Goal: Contribute content: Contribute content

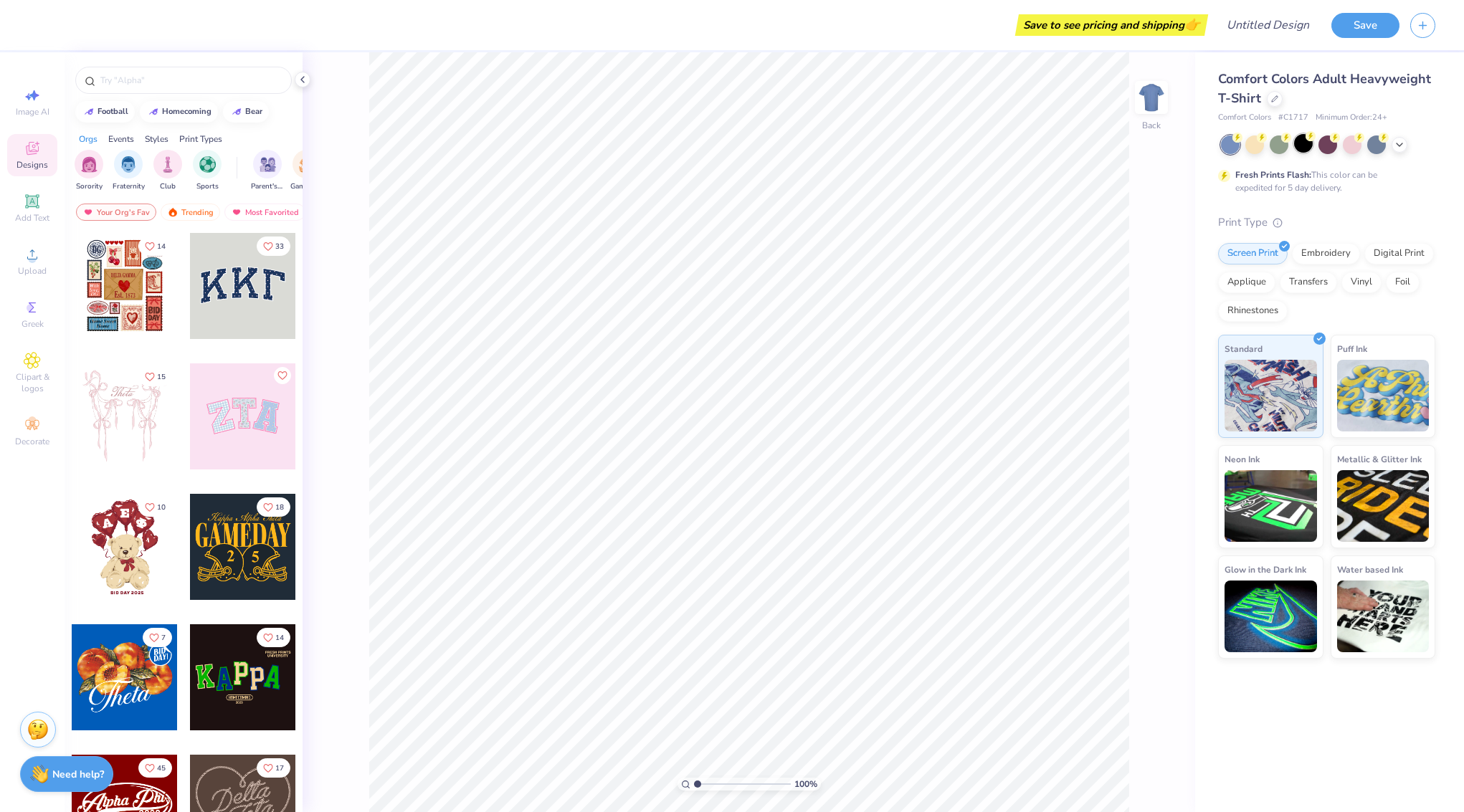
click at [1297, 143] on div at bounding box center [1303, 143] width 18 height 18
click at [126, 80] on input "text" at bounding box center [191, 81] width 183 height 15
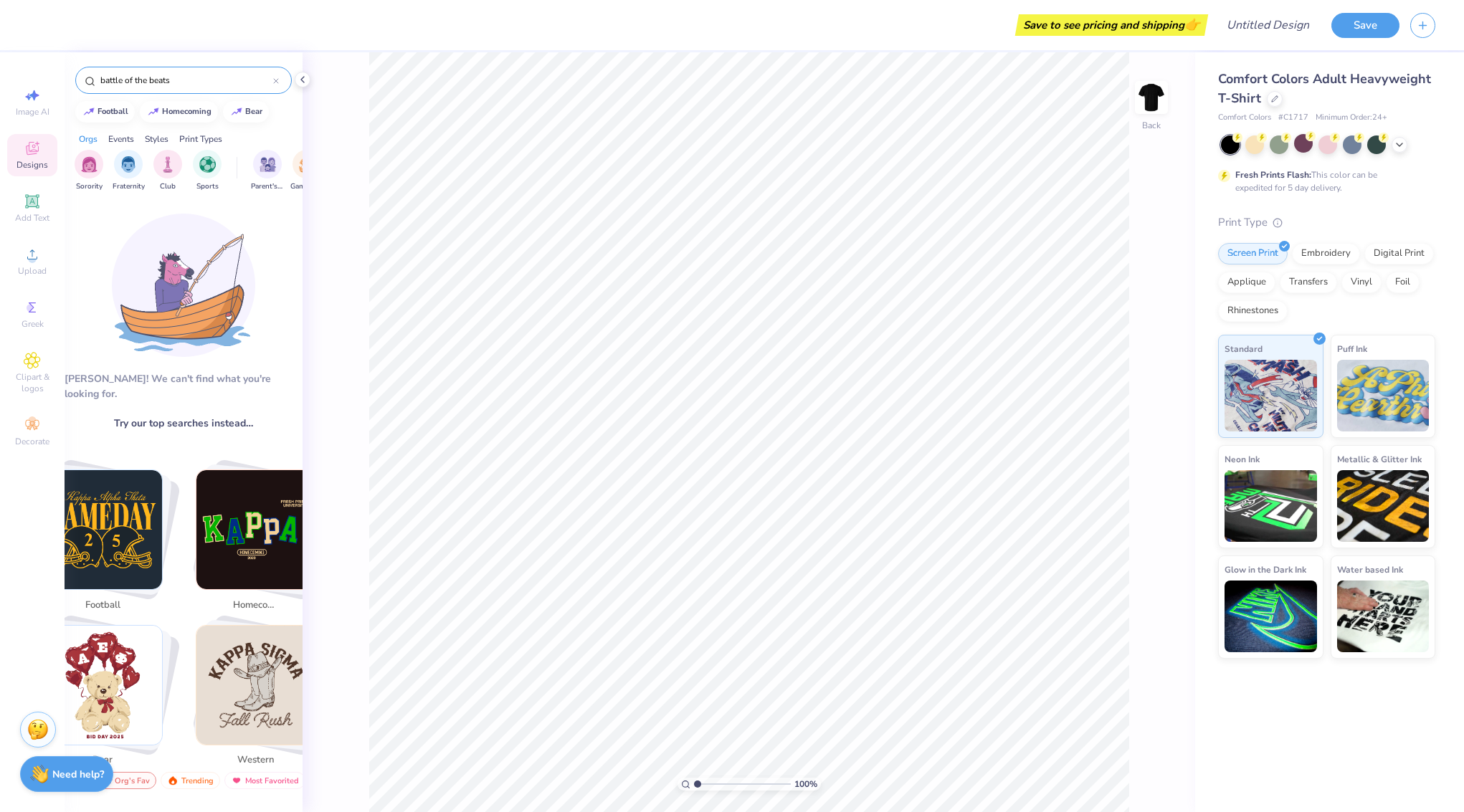
drag, startPoint x: 179, startPoint y: 81, endPoint x: 91, endPoint y: 77, distance: 88.1
click at [82, 76] on div "battle of the beats" at bounding box center [183, 81] width 216 height 27
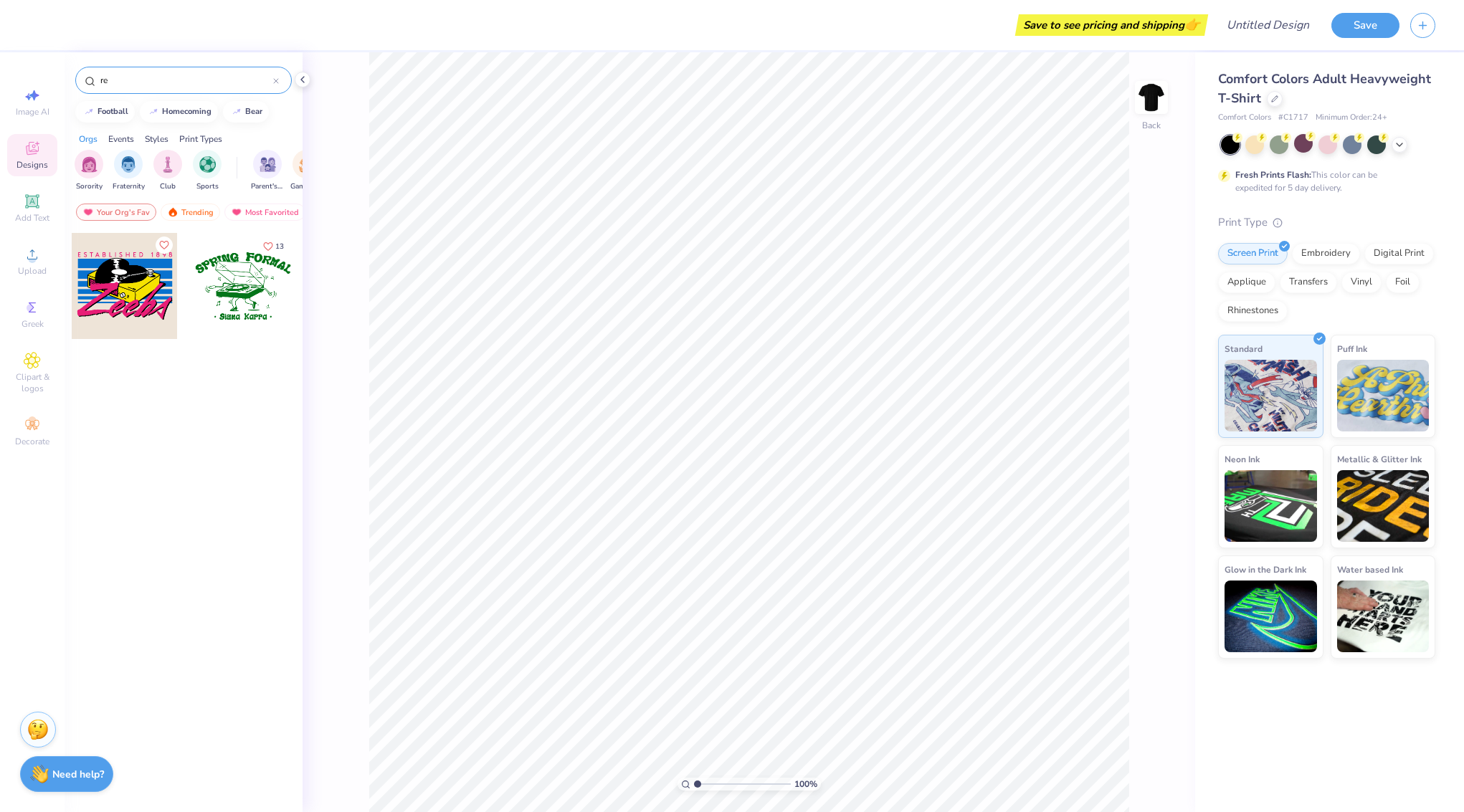
type input "r"
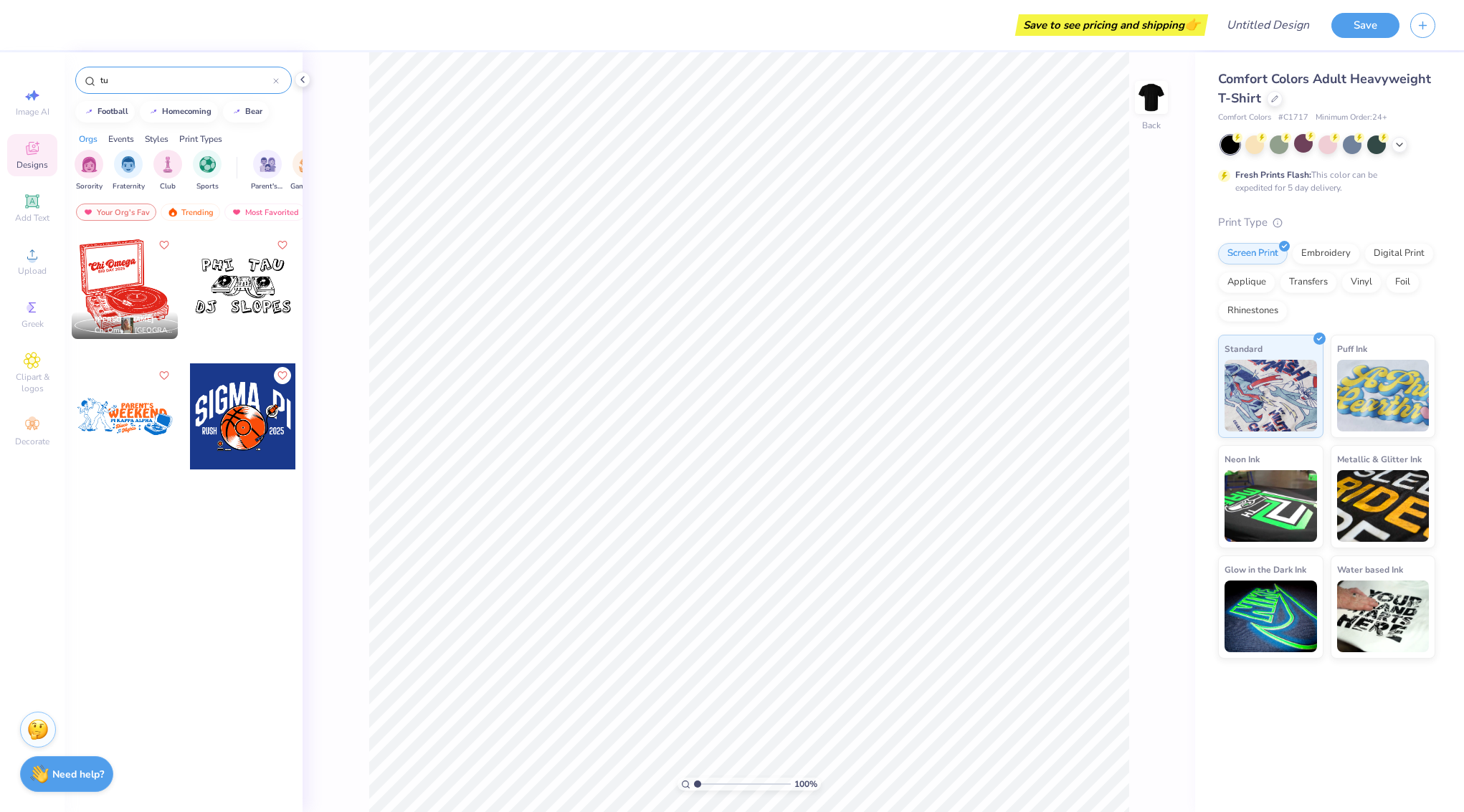
type input "t"
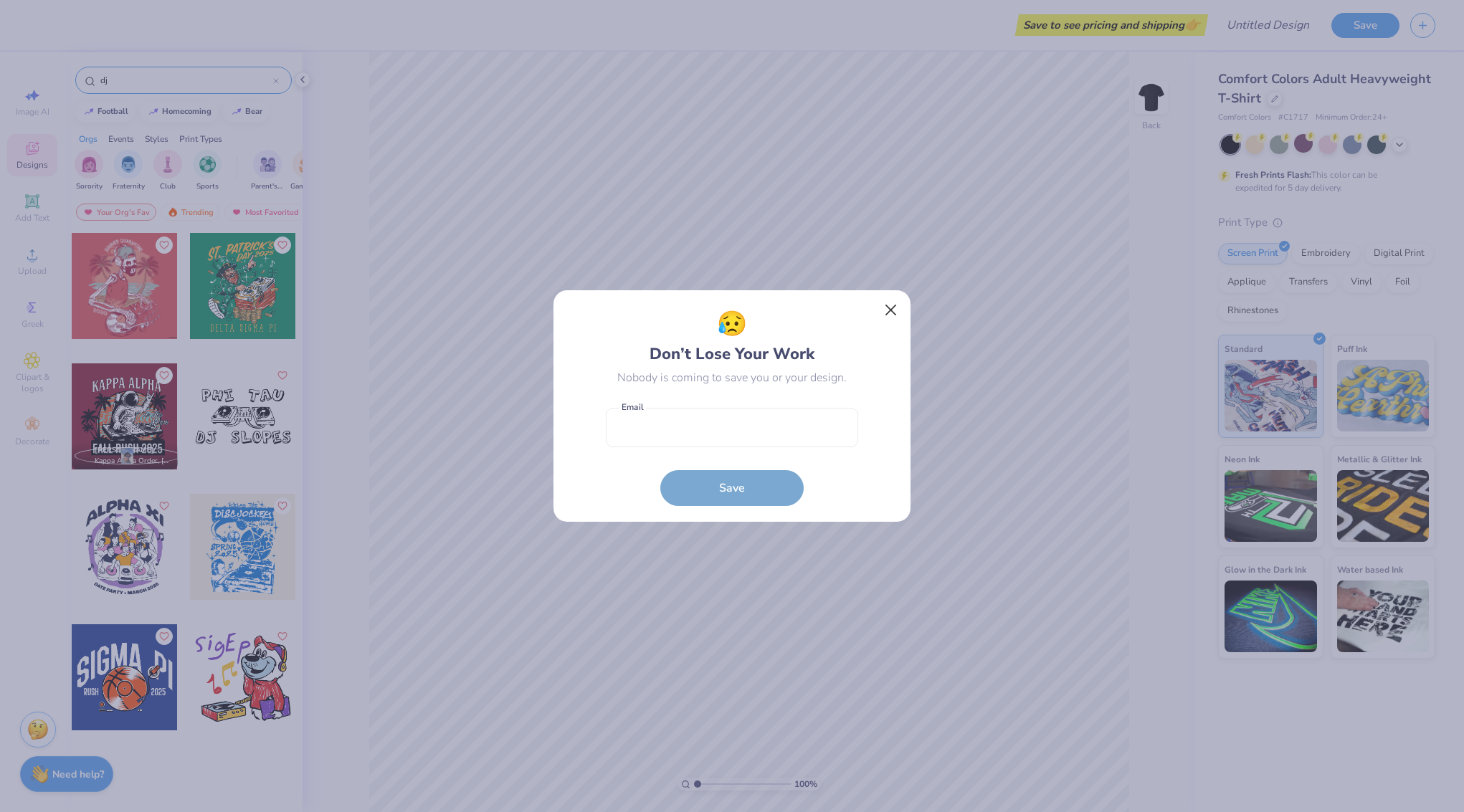
click at [897, 300] on button "Close" at bounding box center [891, 311] width 28 height 27
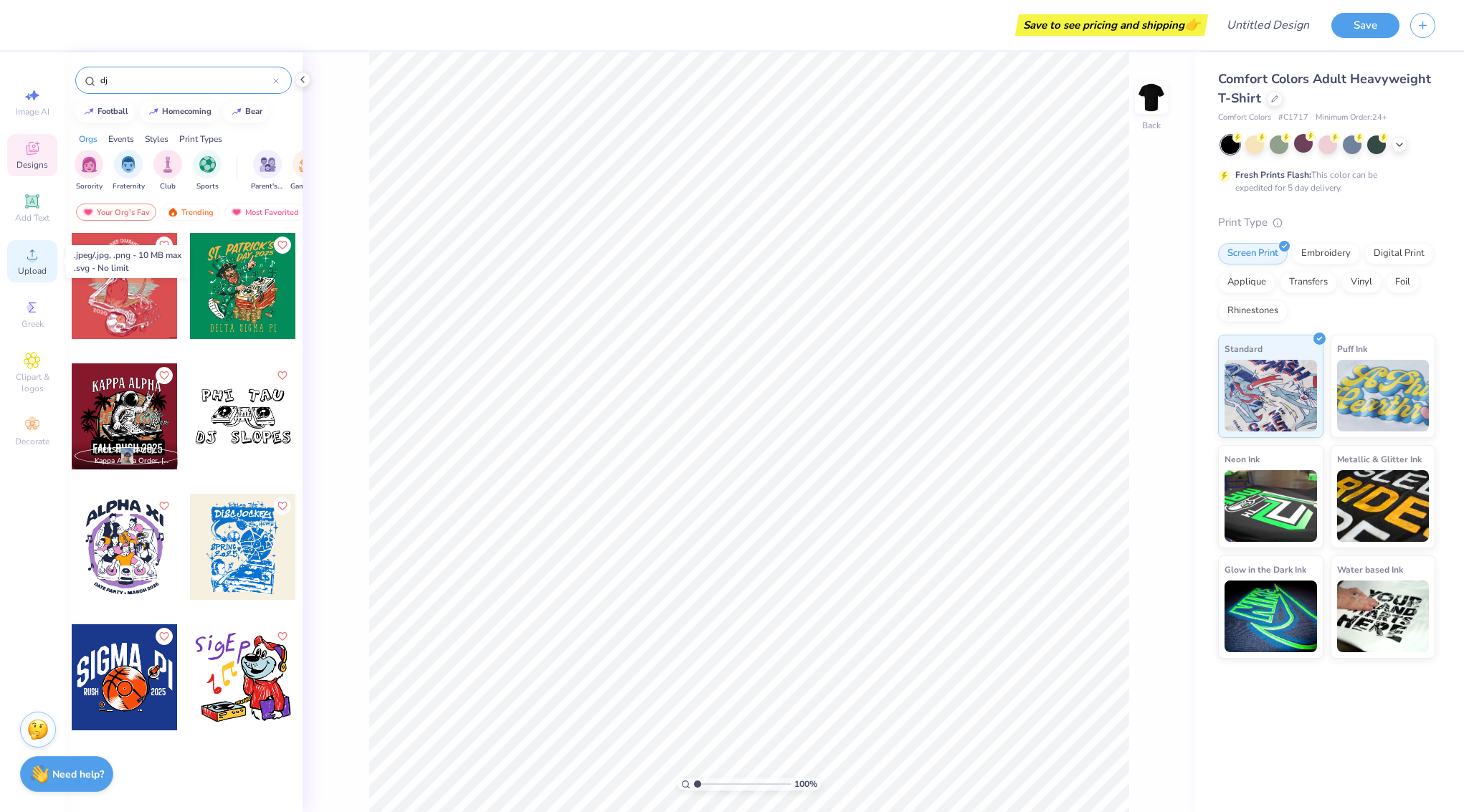
click at [30, 256] on circle at bounding box center [31, 258] width 8 height 8
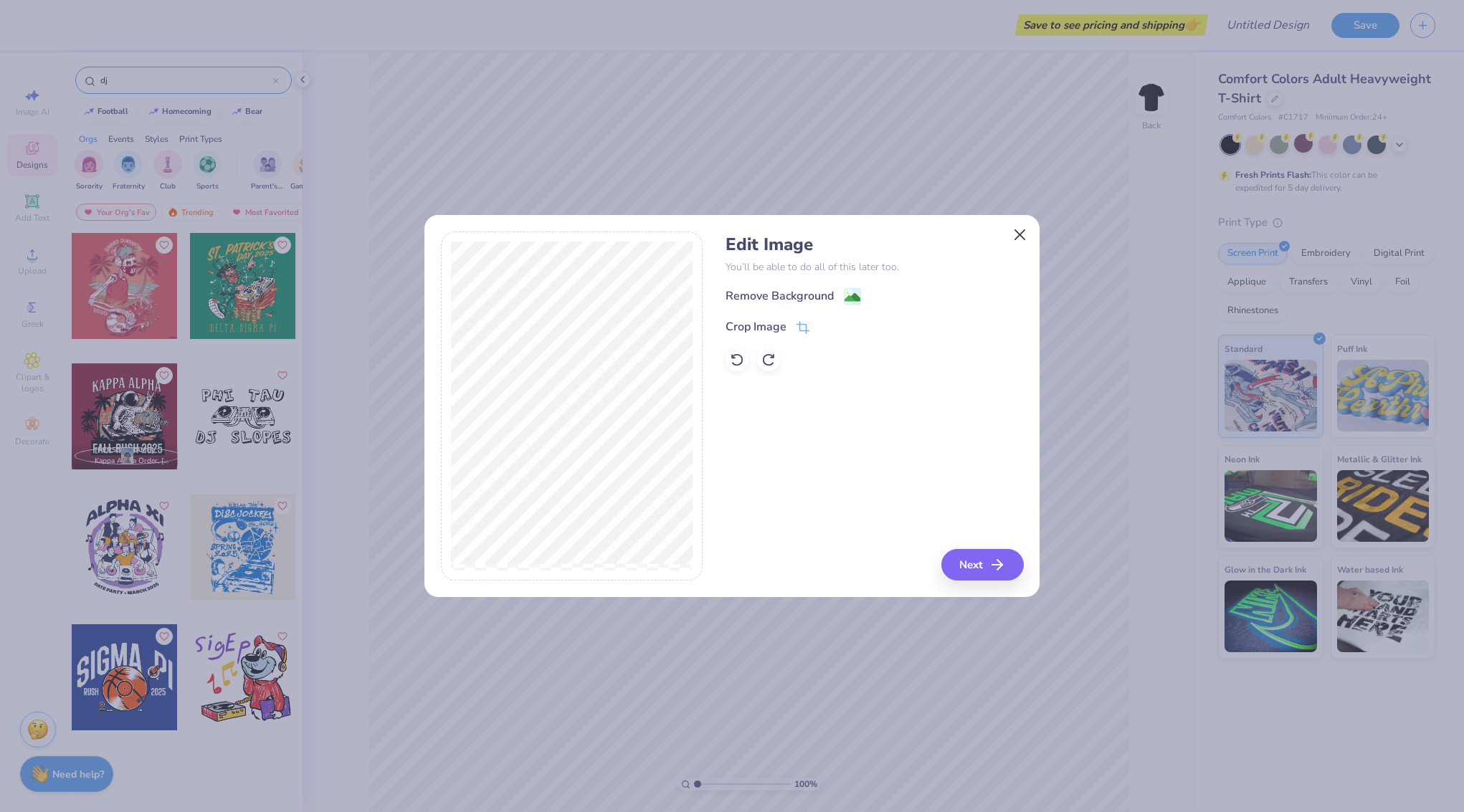
drag, startPoint x: 1036, startPoint y: 235, endPoint x: 1027, endPoint y: 233, distance: 9.2
click at [1032, 234] on div "Edit Image You’ll be able to do all of this later too. Remove Background Crop I…" at bounding box center [732, 406] width 616 height 383
click at [1024, 232] on button "Close" at bounding box center [1020, 236] width 28 height 27
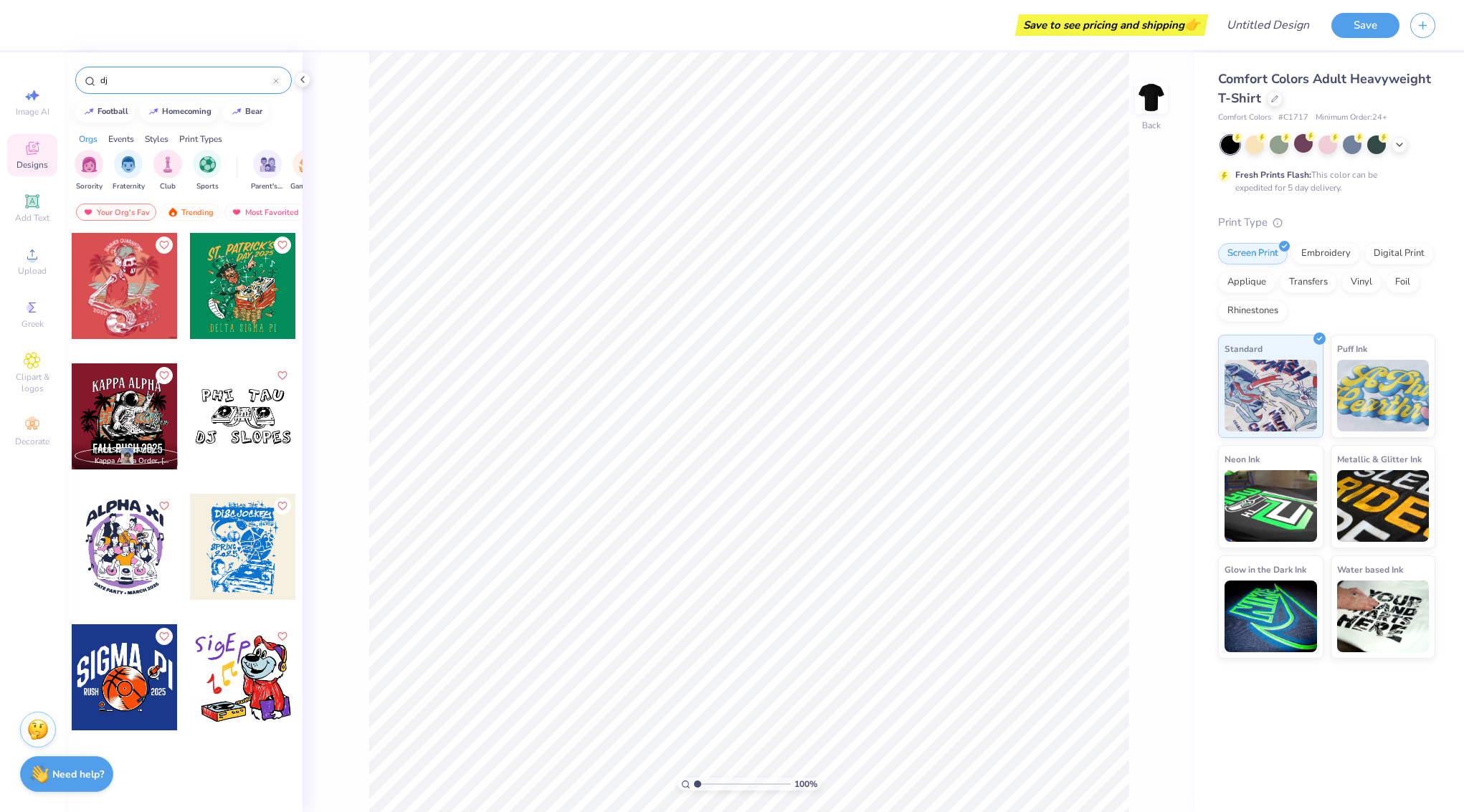
click at [135, 87] on div "dj" at bounding box center [183, 81] width 216 height 27
drag, startPoint x: 122, startPoint y: 82, endPoint x: 91, endPoint y: 81, distance: 31.0
click at [91, 81] on div "dj" at bounding box center [183, 81] width 216 height 27
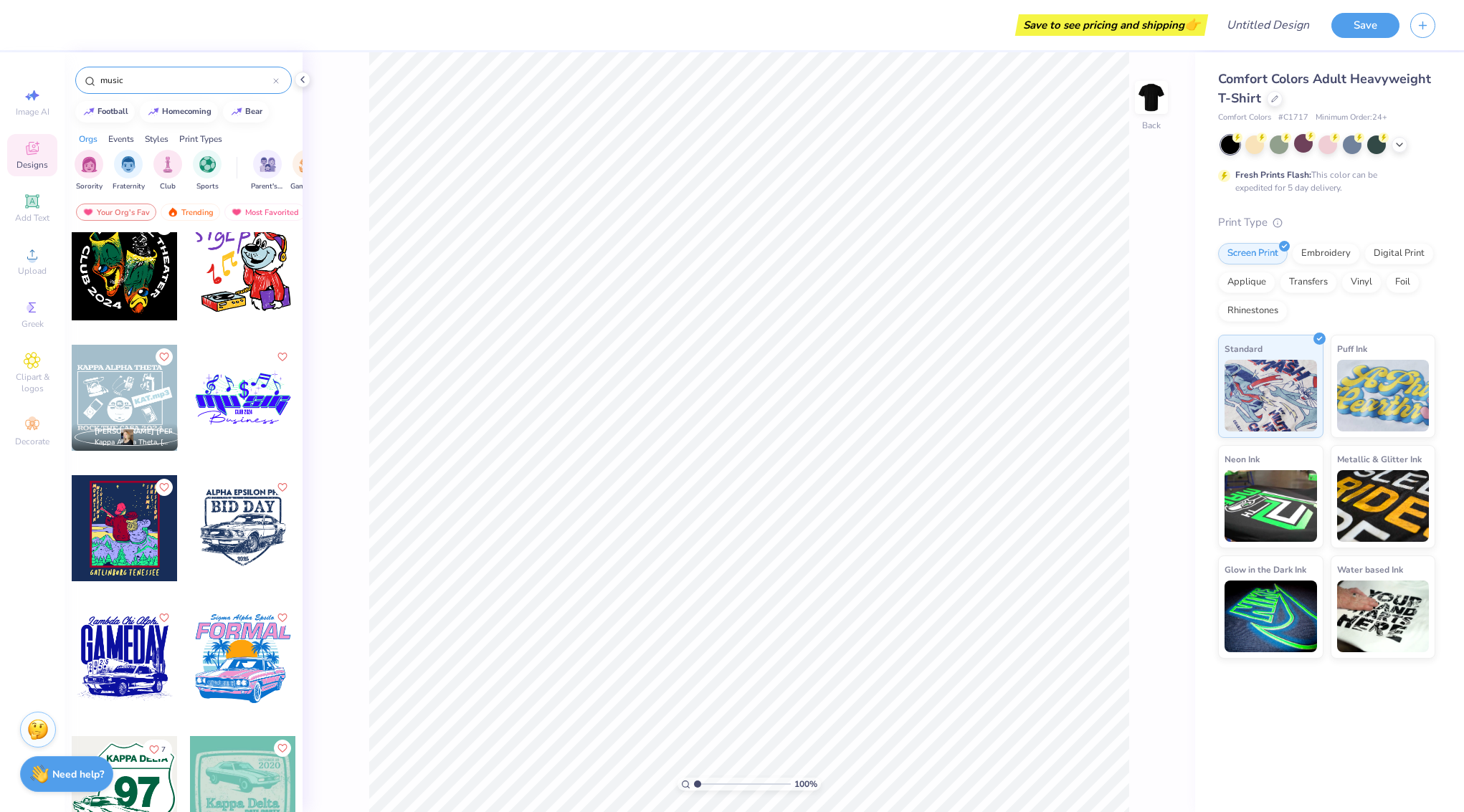
scroll to position [1844, 0]
click at [15, 584] on div "Image AI Designs Add Text Upload Greek Clipart & logos Decorate" at bounding box center [32, 432] width 64 height 760
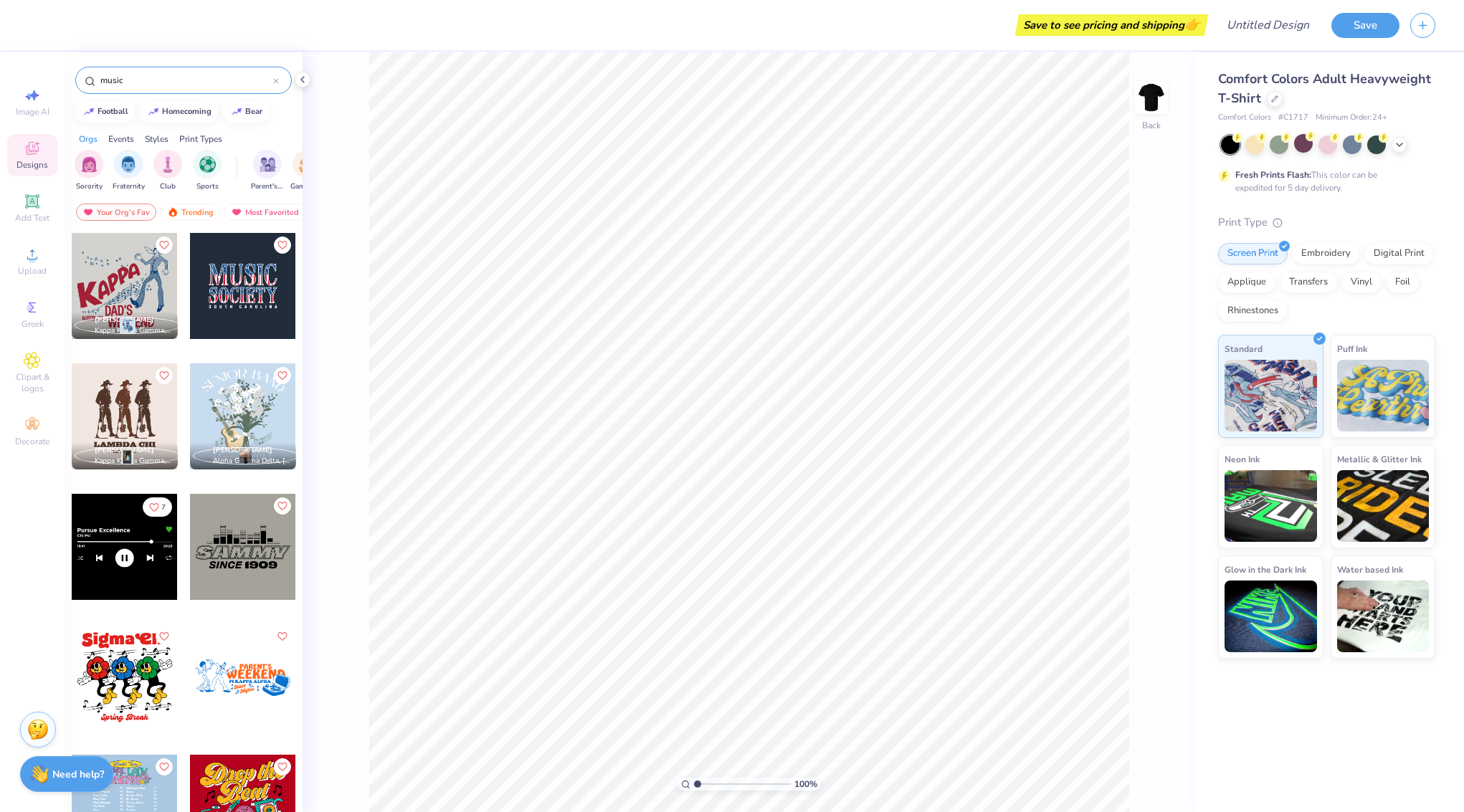
scroll to position [0, 0]
drag, startPoint x: 114, startPoint y: 81, endPoint x: 73, endPoint y: 81, distance: 41.0
click at [73, 81] on div "music" at bounding box center [183, 76] width 238 height 49
type input "beat"
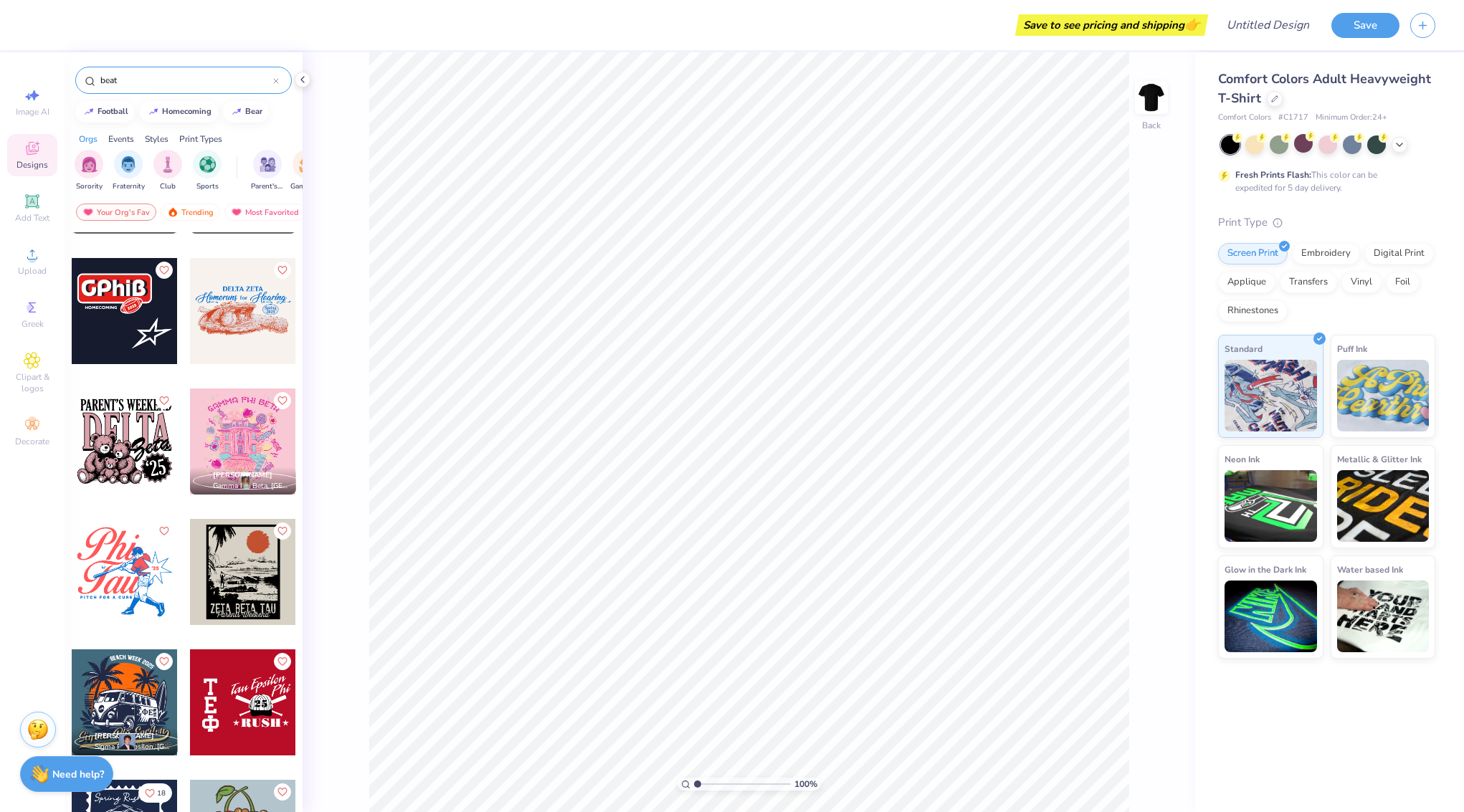
scroll to position [3496, 0]
